Goal: Obtain resource: Download file/media

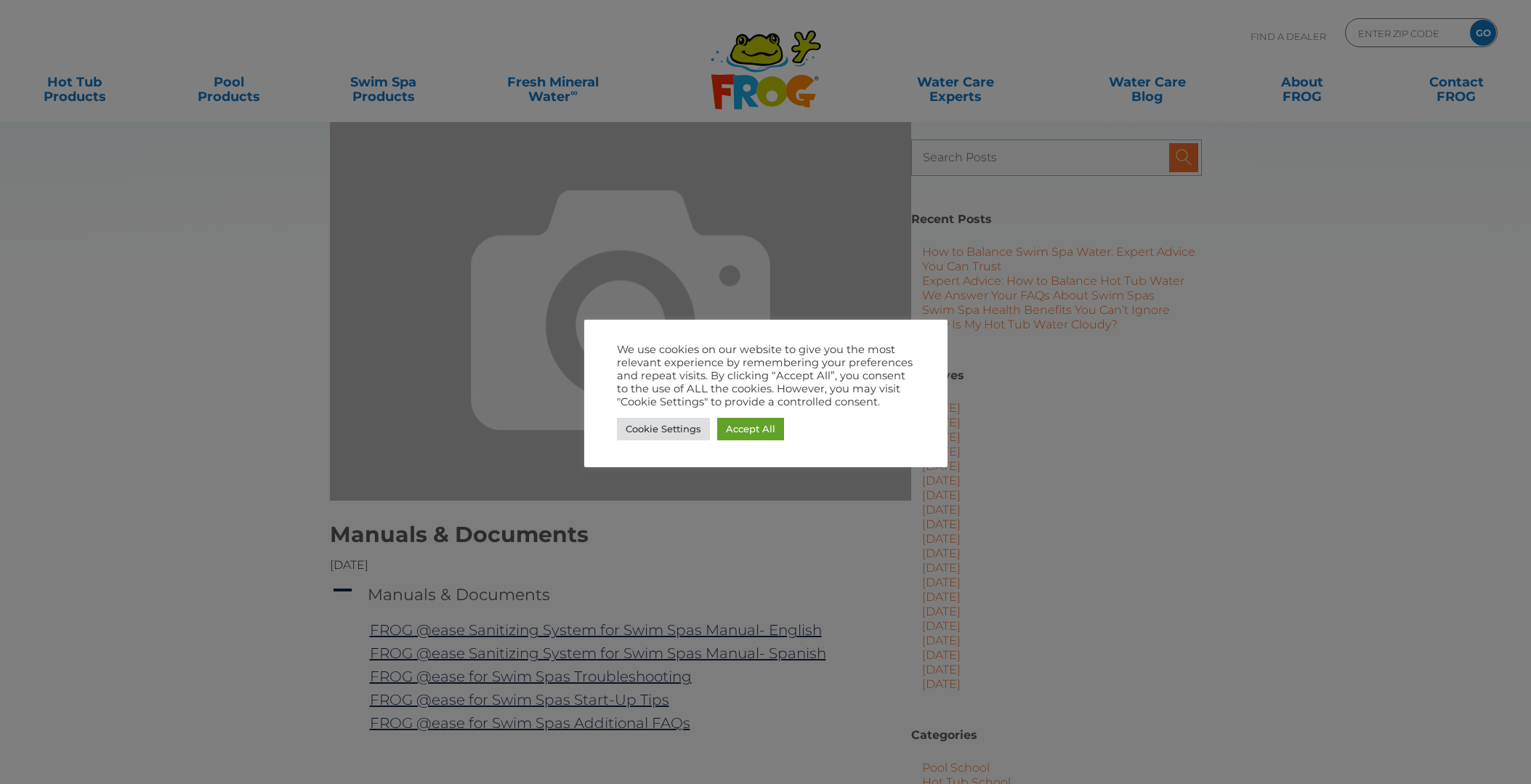
click at [1160, 248] on div at bounding box center [765, 392] width 1531 height 784
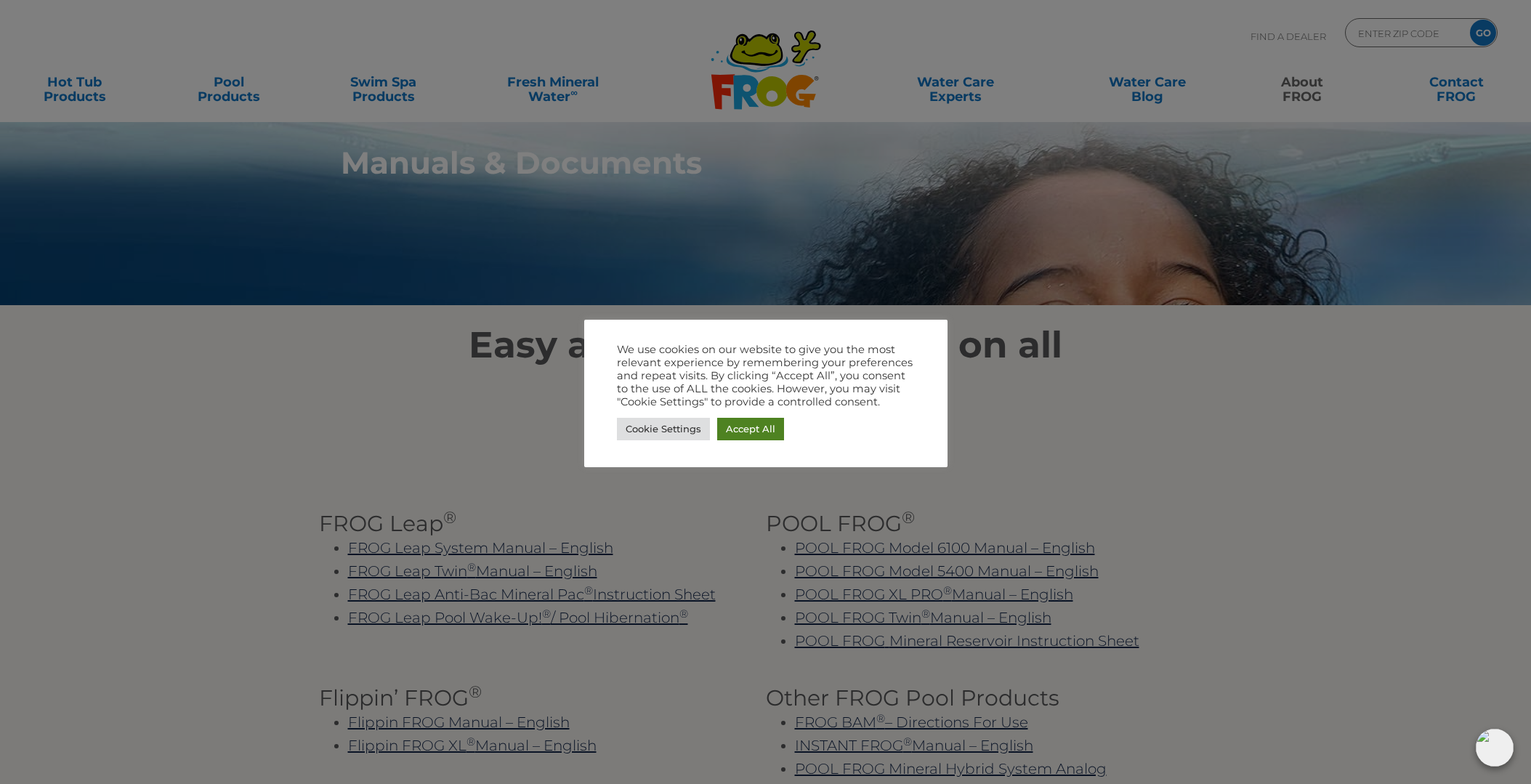
click at [743, 432] on link "Accept All" at bounding box center [750, 429] width 67 height 22
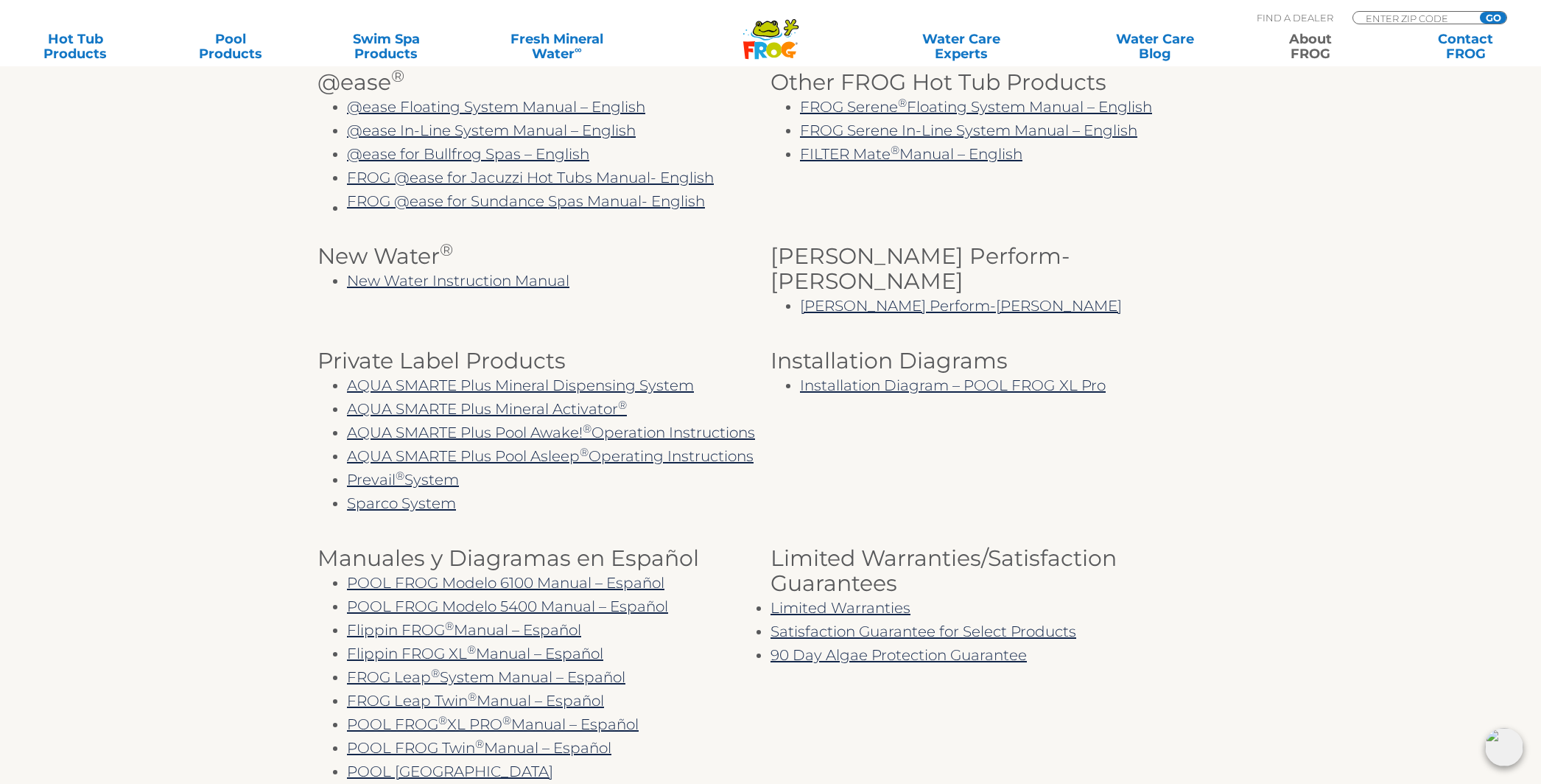
scroll to position [776, 0]
click at [479, 128] on link "@ease In-Line System Manual – English" at bounding box center [491, 131] width 289 height 18
